Goal: Task Accomplishment & Management: Manage account settings

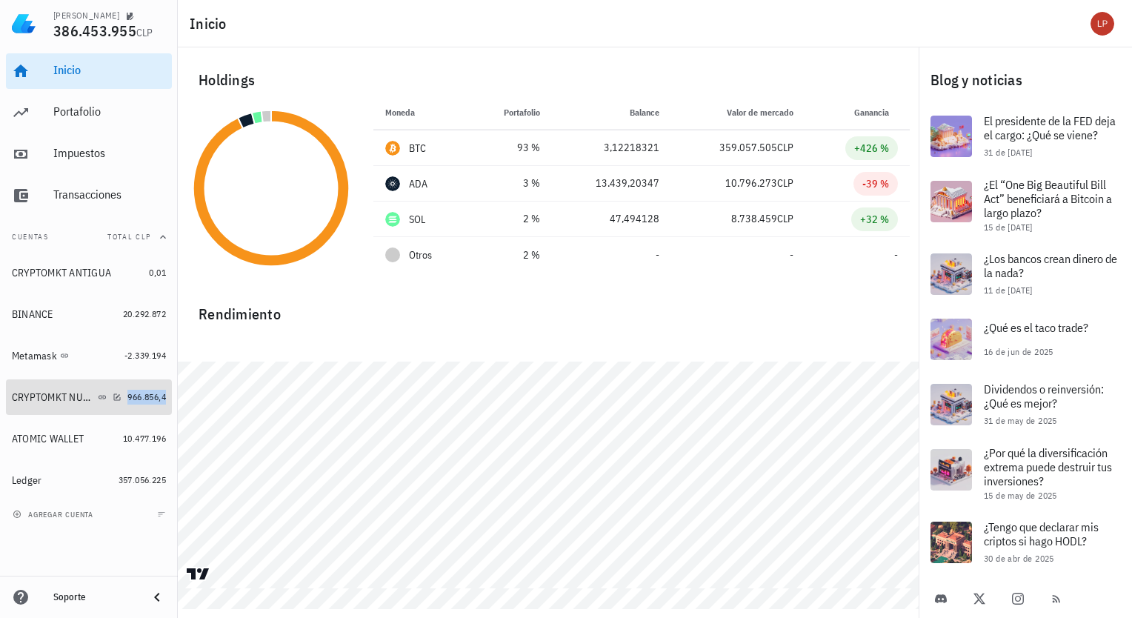
click at [144, 399] on span "966.856,4" at bounding box center [146, 396] width 39 height 11
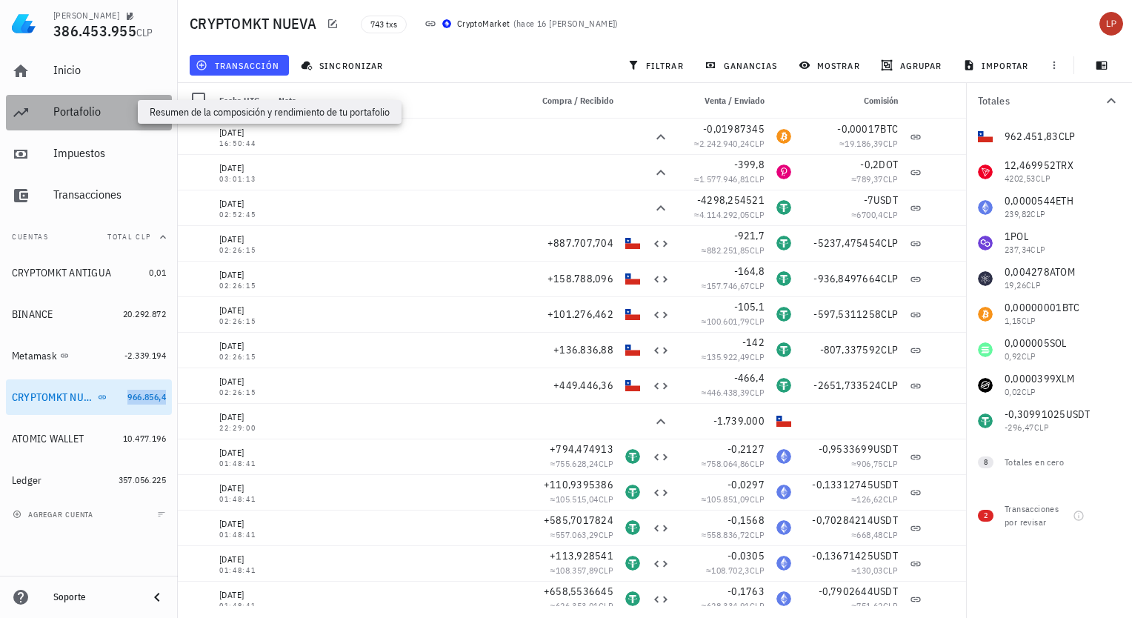
click at [107, 113] on div "Portafolio" at bounding box center [109, 111] width 113 height 14
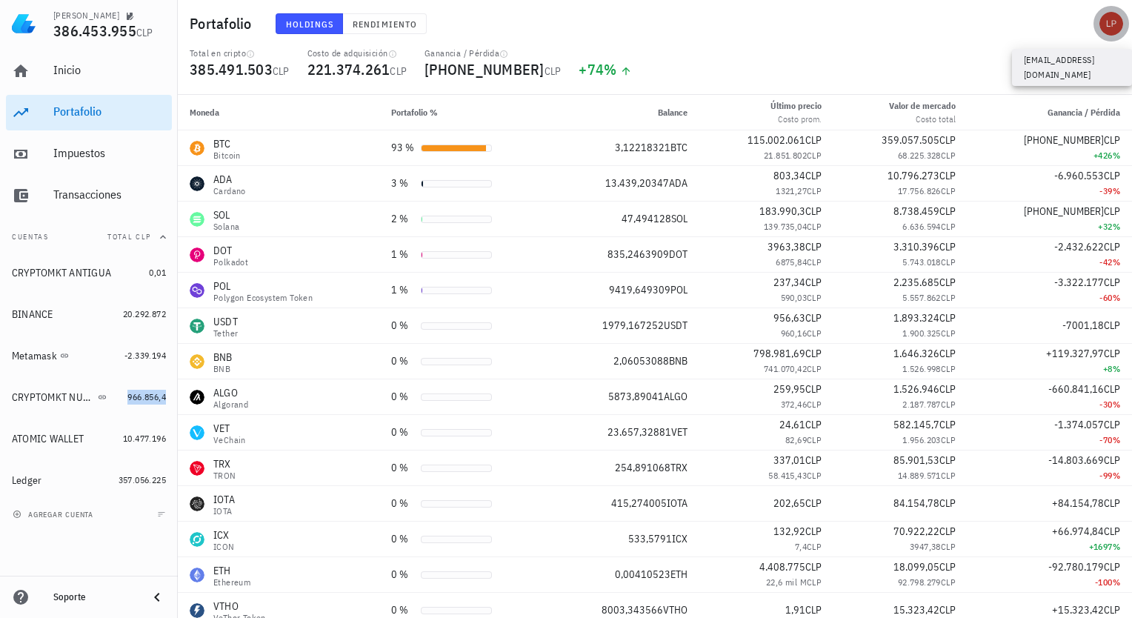
click at [1113, 21] on div "avatar" at bounding box center [1112, 24] width 24 height 24
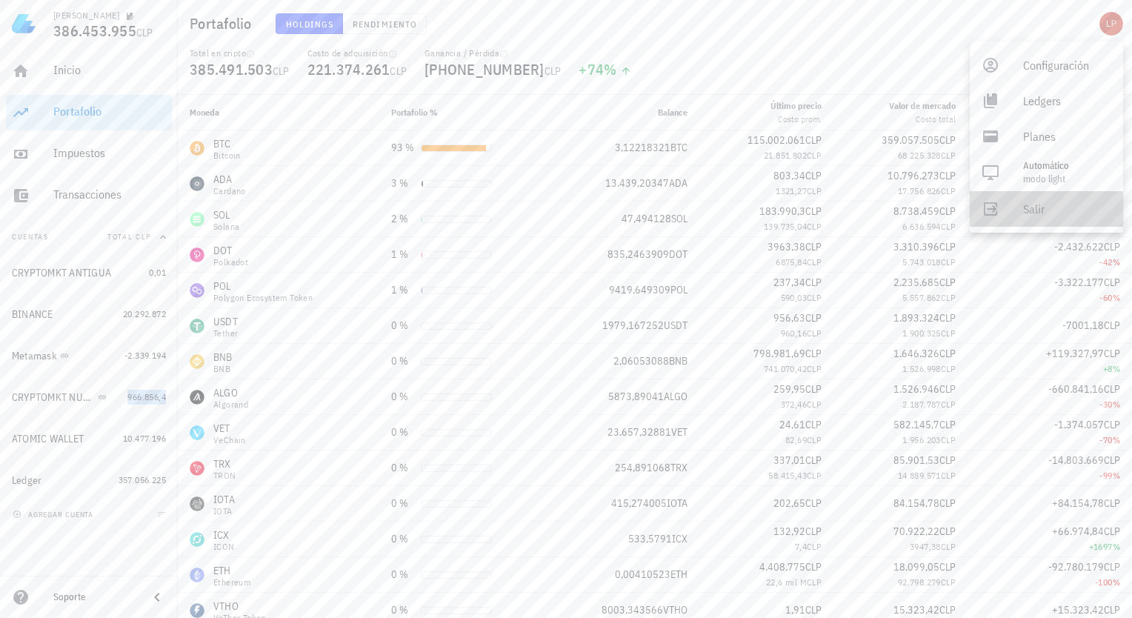
click at [1010, 210] on link "Salir" at bounding box center [1046, 209] width 153 height 36
